Goal: Find specific page/section: Find specific page/section

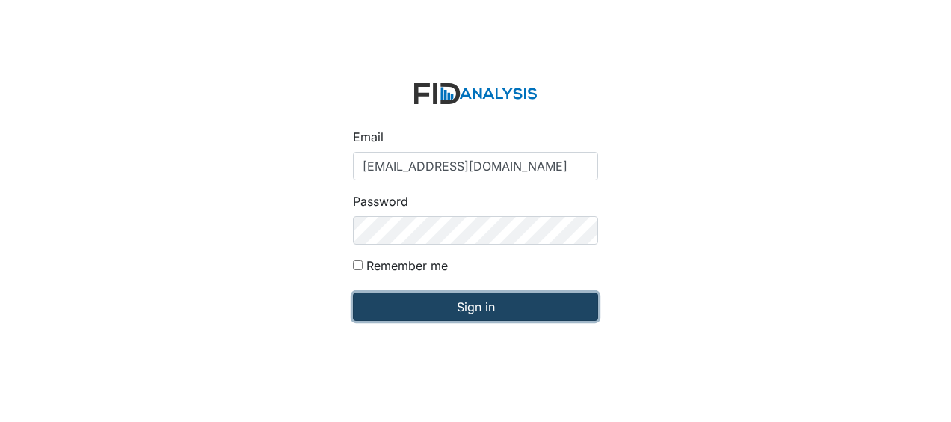
click at [417, 301] on input "Sign in" at bounding box center [475, 306] width 245 height 28
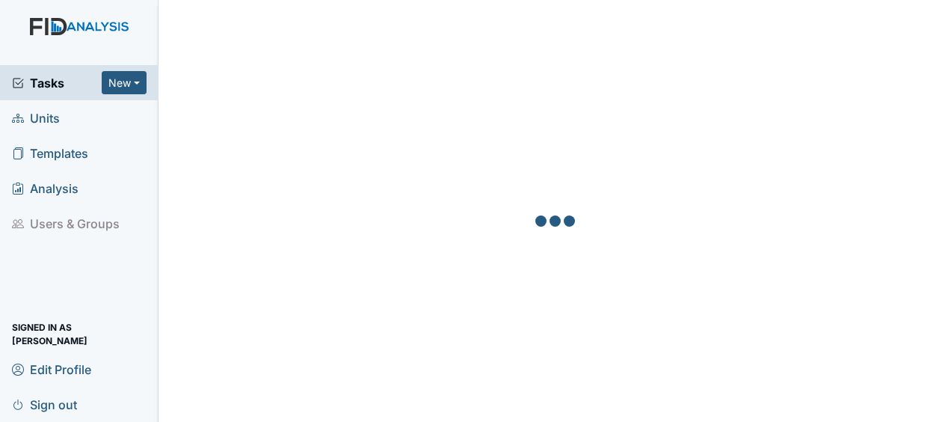
click at [65, 121] on link "Units" at bounding box center [79, 117] width 159 height 35
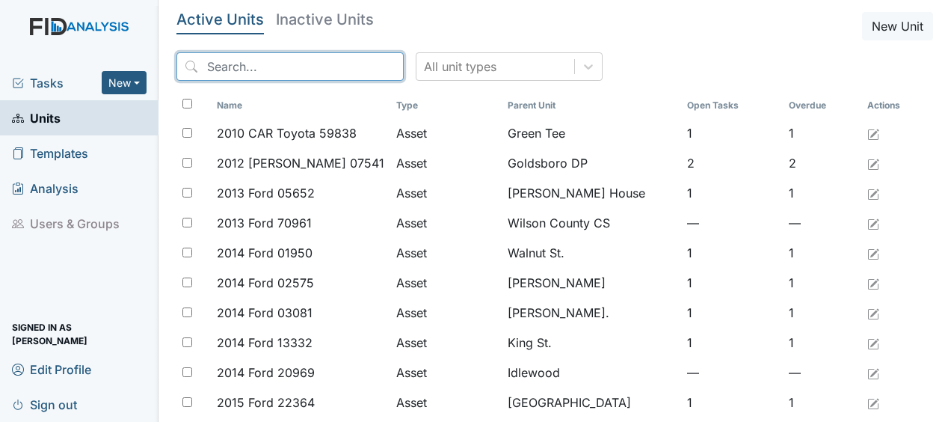
click at [271, 60] on input "search" at bounding box center [290, 66] width 227 height 28
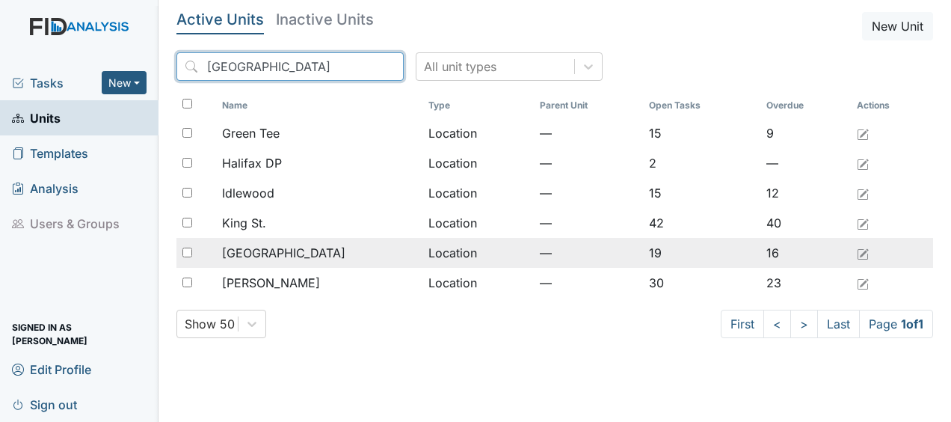
type input "[GEOGRAPHIC_DATA]"
click at [423, 253] on td "Location" at bounding box center [478, 253] width 111 height 30
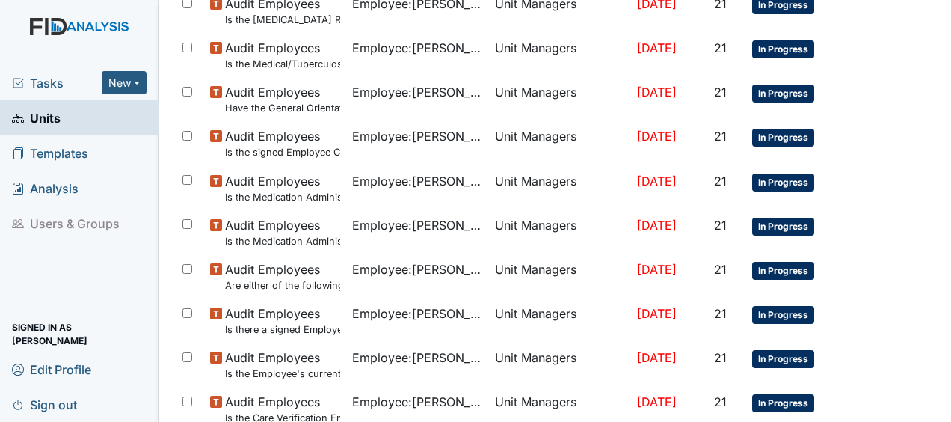
scroll to position [1179, 0]
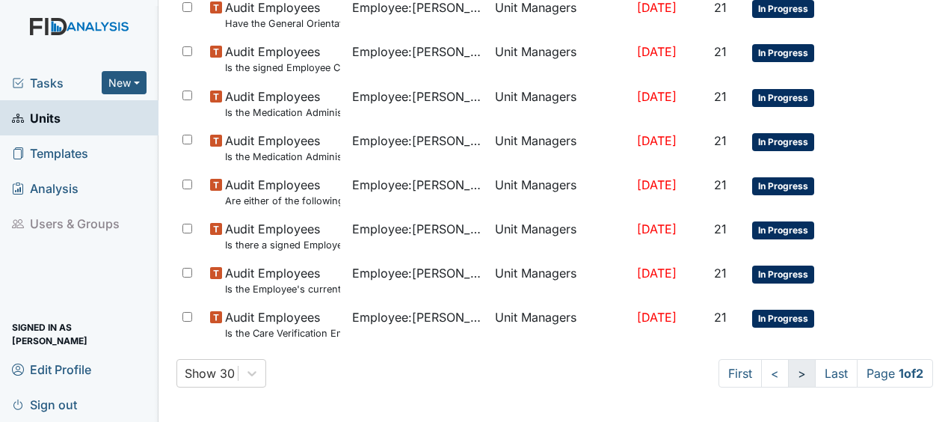
click at [790, 370] on link ">" at bounding box center [802, 373] width 28 height 28
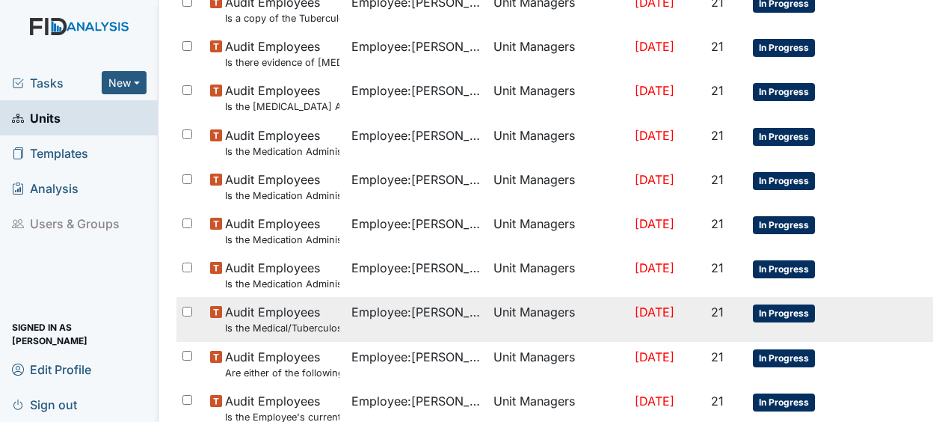
scroll to position [0, 0]
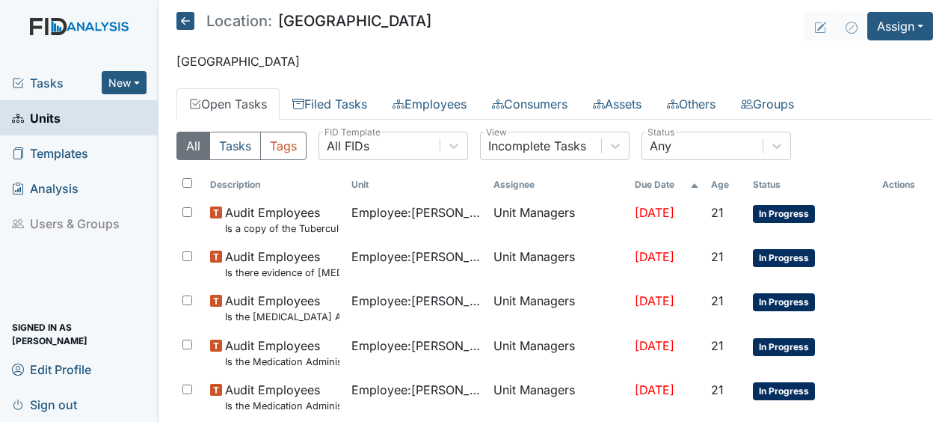
click at [187, 20] on icon at bounding box center [186, 21] width 18 height 18
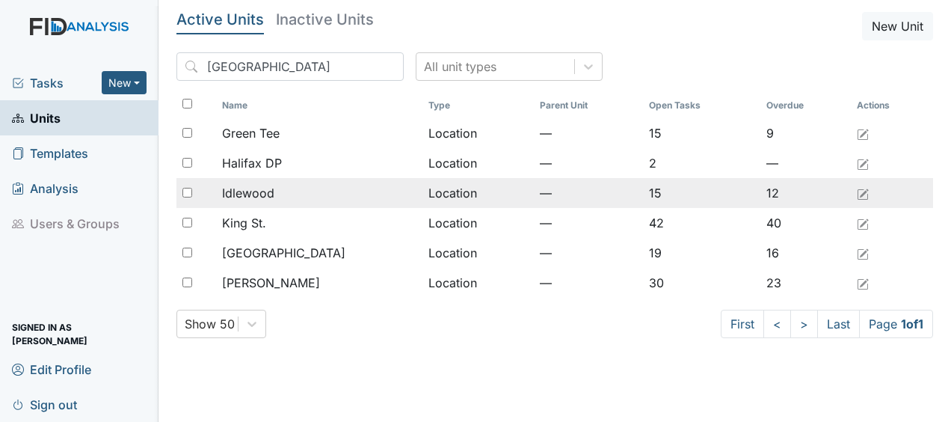
click at [423, 194] on td "Location" at bounding box center [478, 193] width 111 height 30
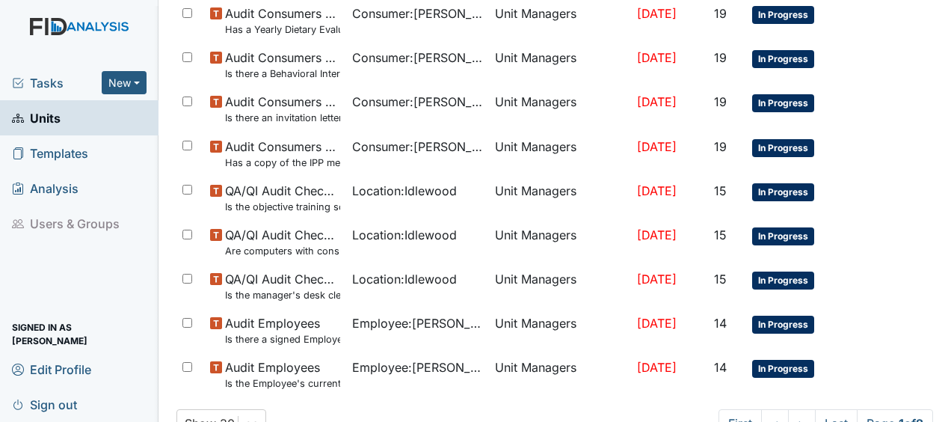
scroll to position [1179, 0]
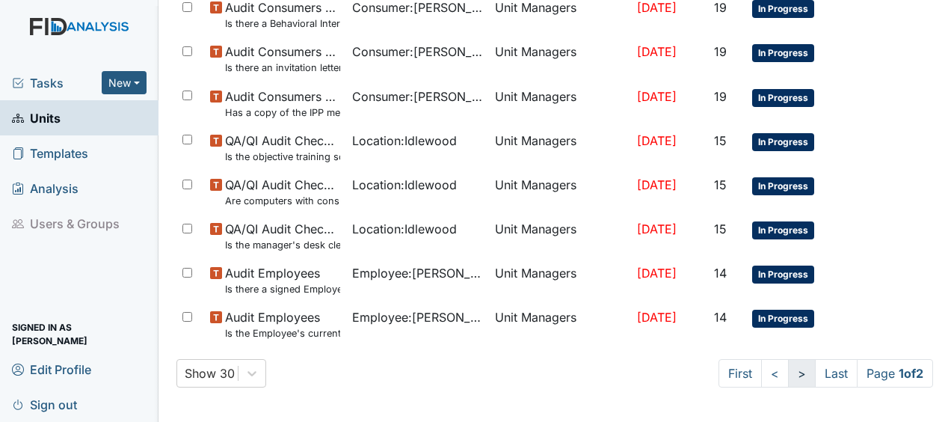
click at [793, 371] on link ">" at bounding box center [802, 373] width 28 height 28
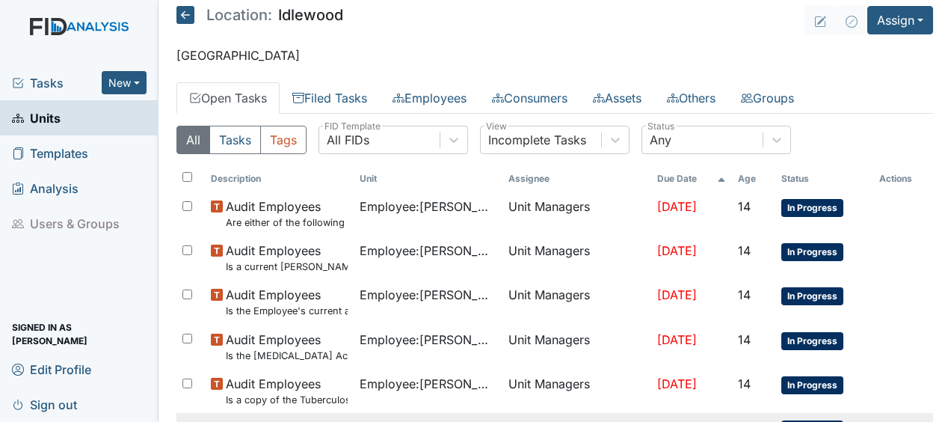
scroll to position [0, 0]
